Goal: Task Accomplishment & Management: Use online tool/utility

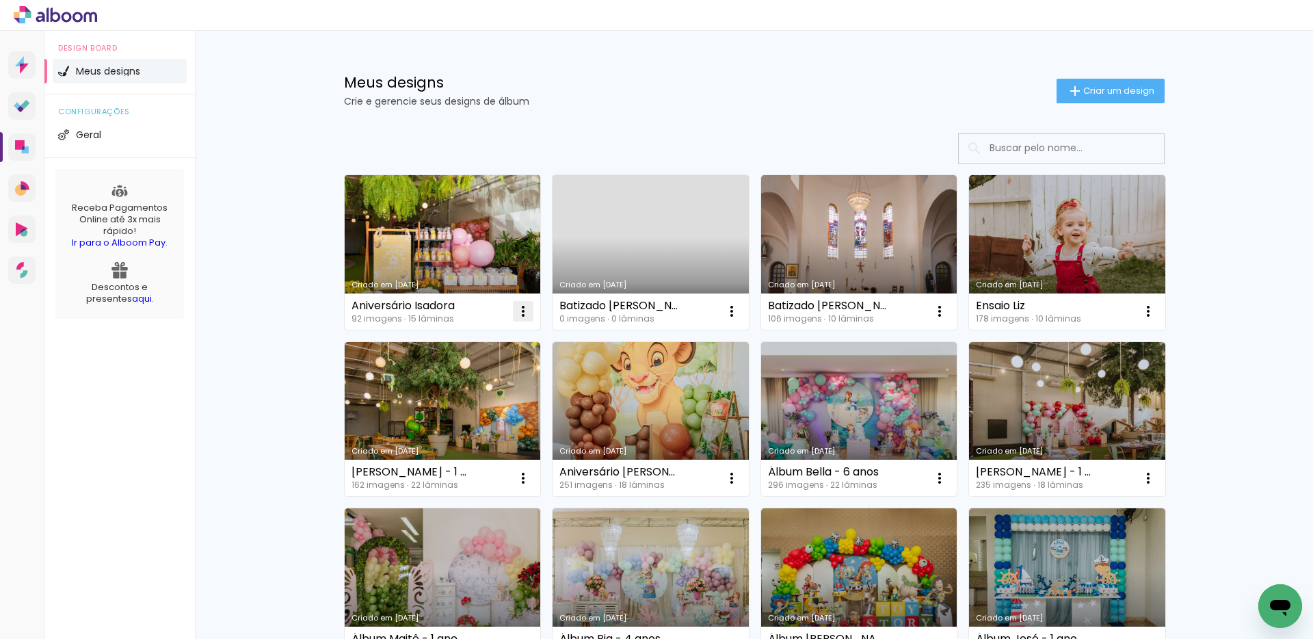
click at [517, 310] on iron-icon at bounding box center [523, 311] width 16 height 16
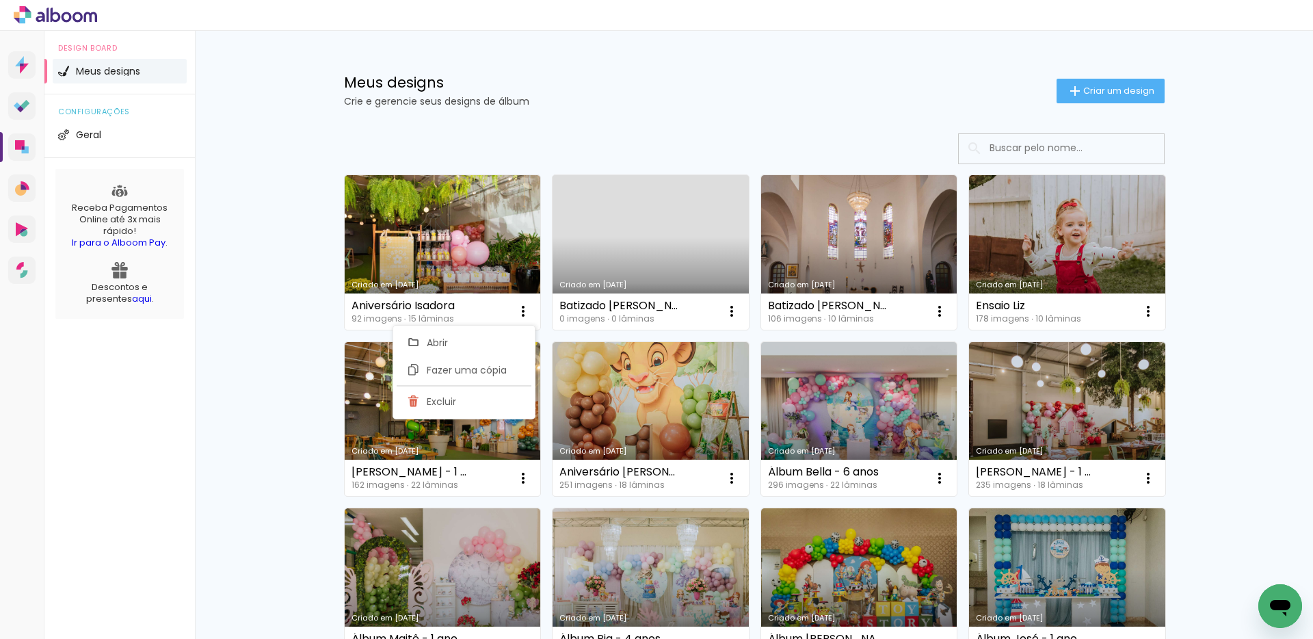
click at [594, 105] on p "Crie e gerencie seus designs de álbum" at bounding box center [700, 101] width 713 height 10
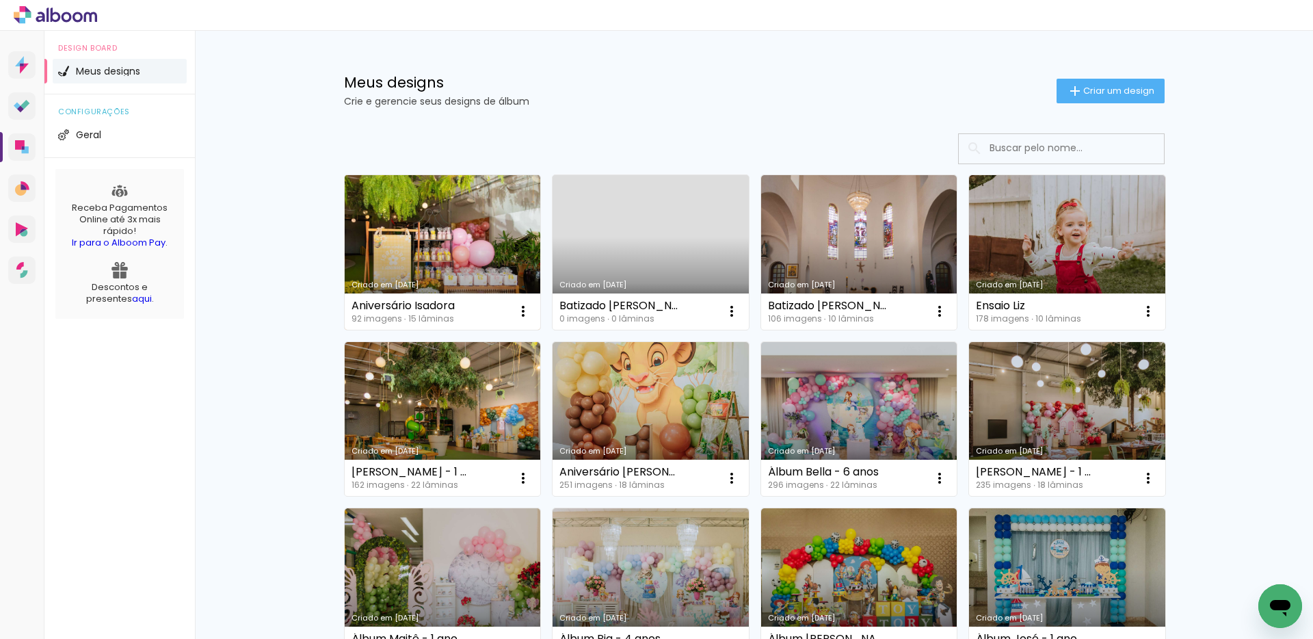
click at [442, 211] on link "Criado em [DATE]" at bounding box center [443, 252] width 196 height 155
